Goal: Entertainment & Leisure: Consume media (video, audio)

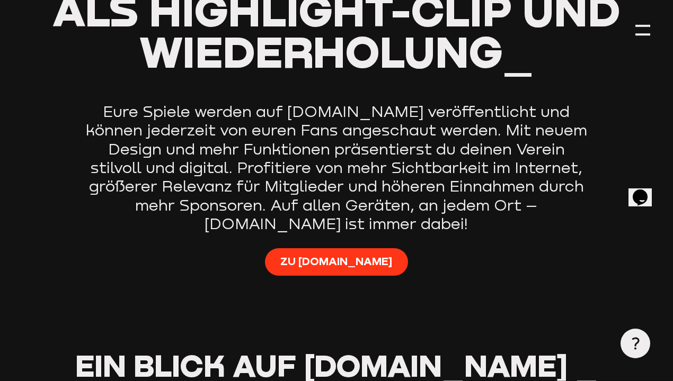
type input "0.8"
click at [319, 268] on span "Zu [DOMAIN_NAME]" at bounding box center [337, 261] width 112 height 15
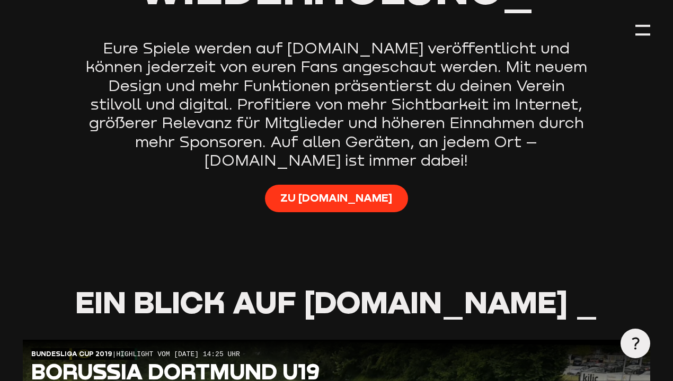
type input "0.8"
click at [312, 212] on link "Zu [DOMAIN_NAME]" at bounding box center [336, 199] width 143 height 28
